Goal: Task Accomplishment & Management: Use online tool/utility

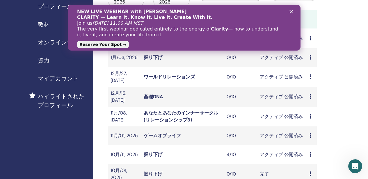
scroll to position [116, 0]
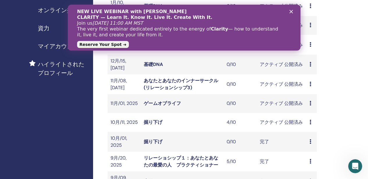
click at [157, 121] on link "掘り下げ" at bounding box center [153, 122] width 19 height 6
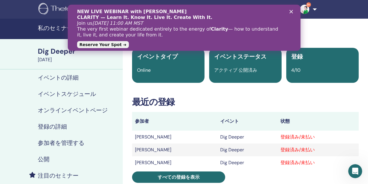
scroll to position [29, 0]
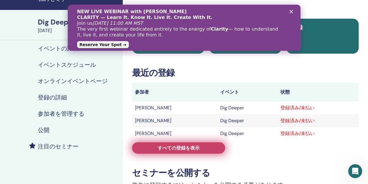
click at [179, 150] on span "すべての登録を表示" at bounding box center [179, 148] width 42 height 6
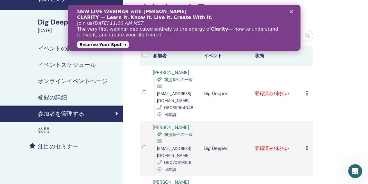
click at [291, 11] on polygon "クローズ" at bounding box center [290, 11] width 3 height 3
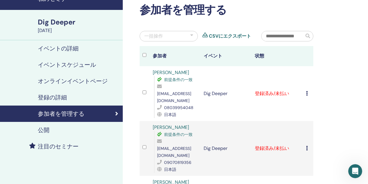
click at [307, 91] on icon at bounding box center [307, 93] width 2 height 5
click at [173, 36] on div "一括操作" at bounding box center [169, 36] width 58 height 10
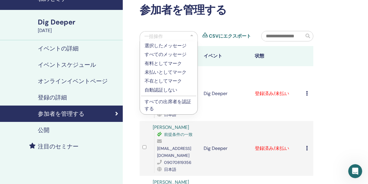
click at [173, 102] on p "すべての出席者を認証する" at bounding box center [169, 105] width 48 height 14
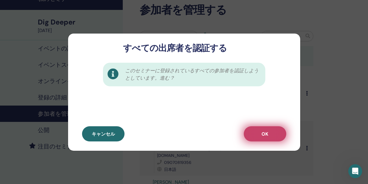
click at [252, 132] on button "OK" at bounding box center [265, 133] width 43 height 15
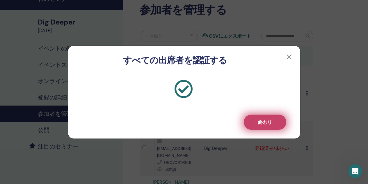
click at [265, 125] on span "終わり" at bounding box center [265, 122] width 14 height 6
